Goal: Navigation & Orientation: Find specific page/section

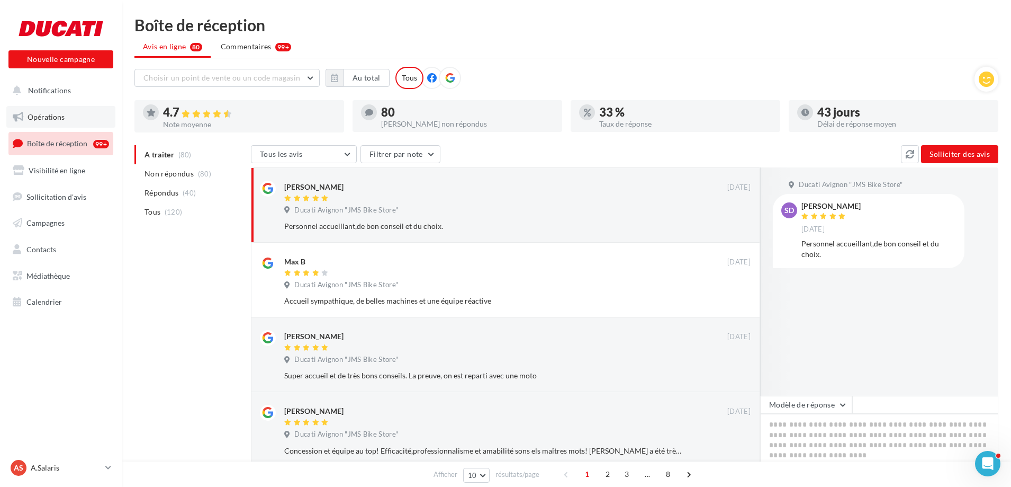
click at [58, 115] on span "Opérations" at bounding box center [46, 116] width 37 height 9
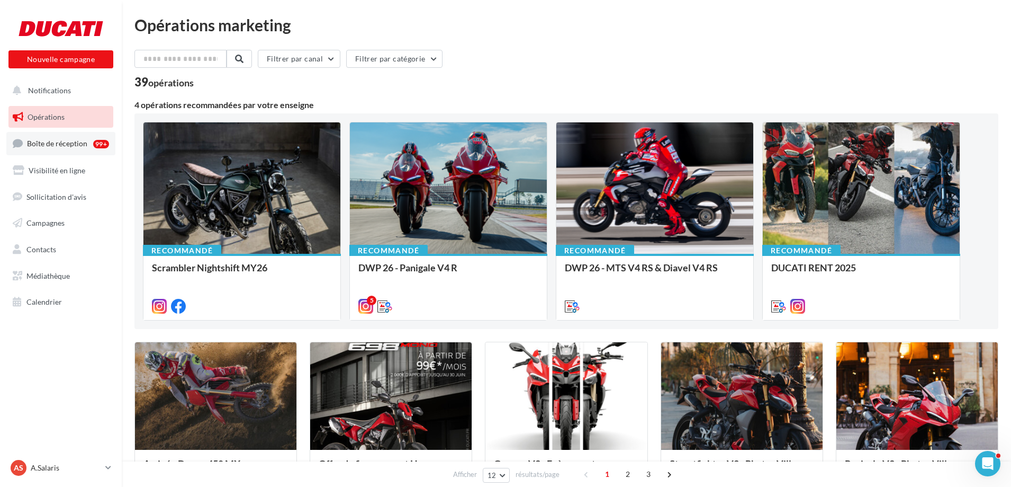
click at [45, 143] on span "Boîte de réception" at bounding box center [57, 143] width 60 height 9
